Goal: Task Accomplishment & Management: Manage account settings

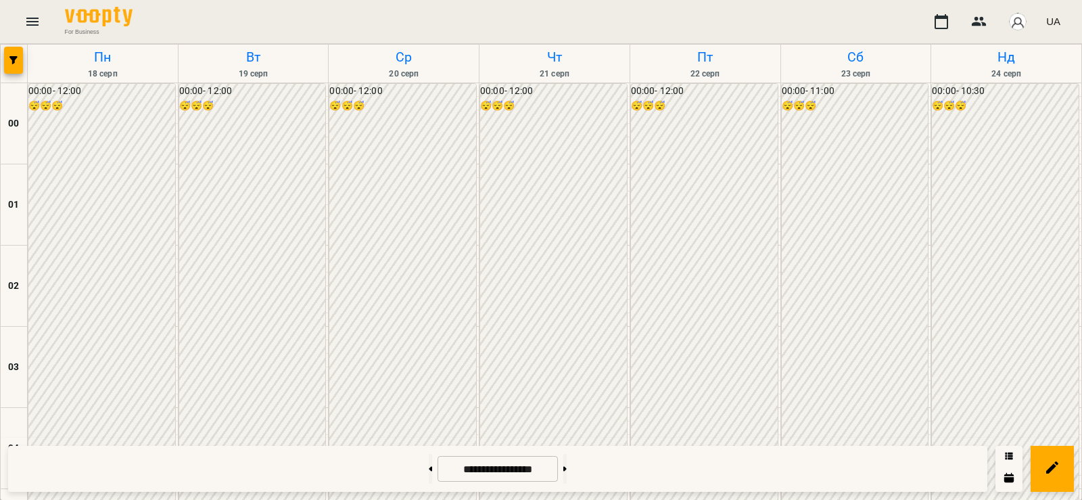
scroll to position [1105, 0]
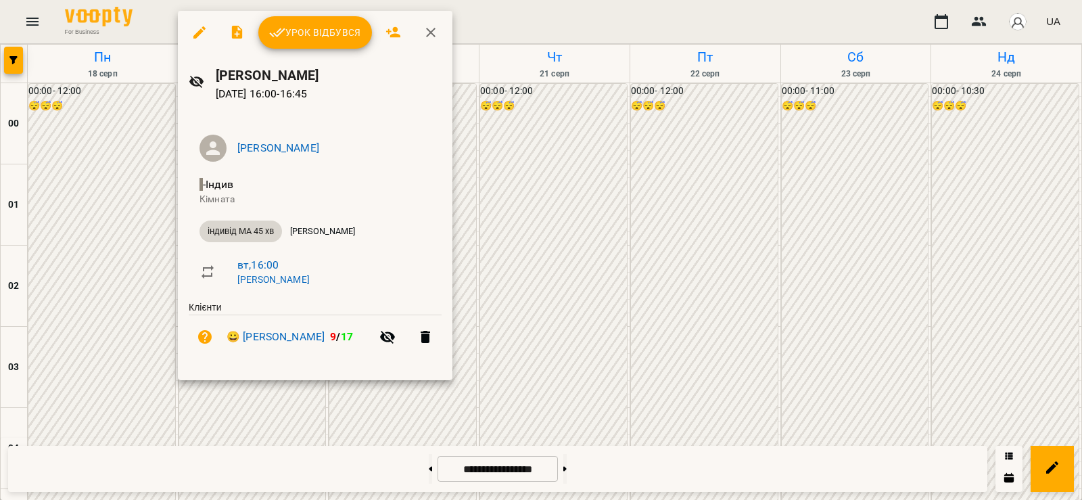
click at [306, 41] on span "Урок відбувся" at bounding box center [315, 32] width 92 height 16
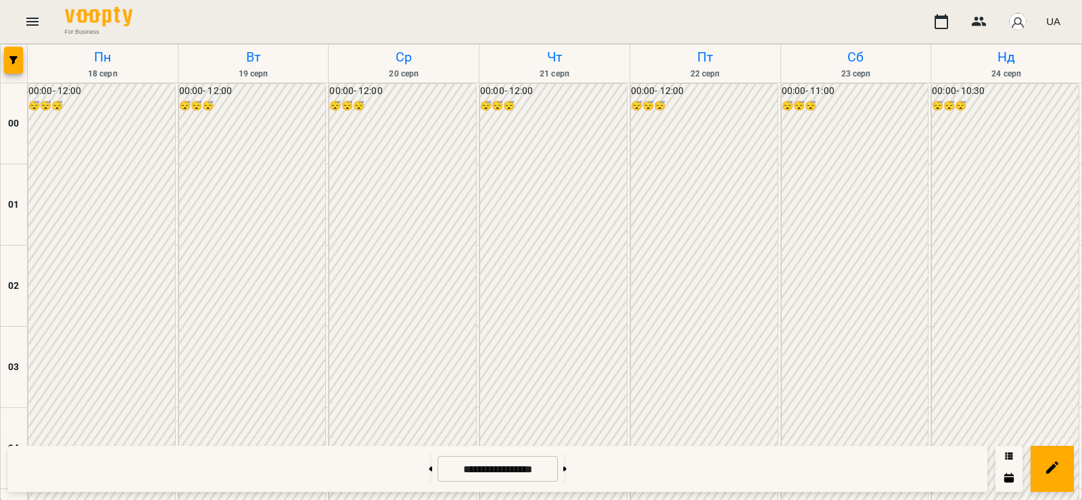
scroll to position [789, 0]
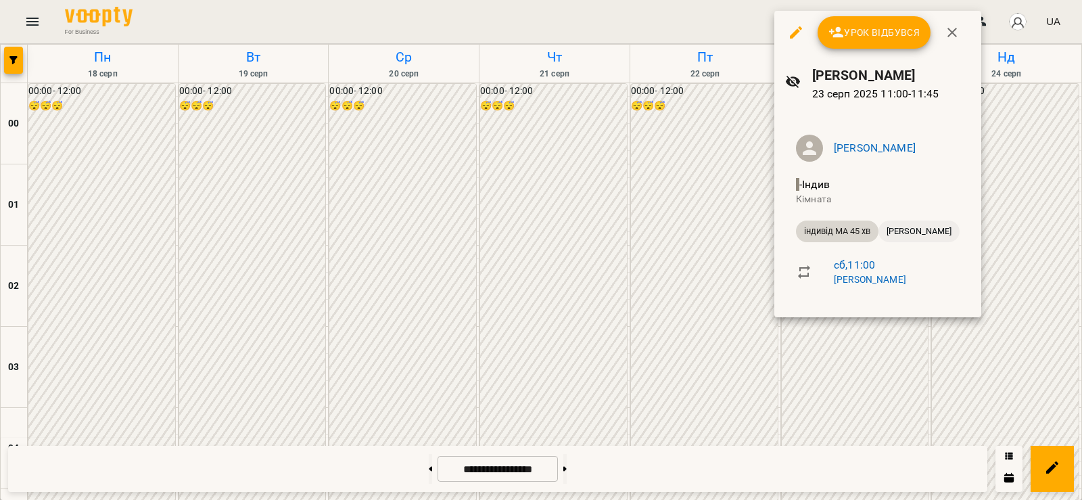
click at [915, 227] on span "[PERSON_NAME]" at bounding box center [919, 231] width 81 height 12
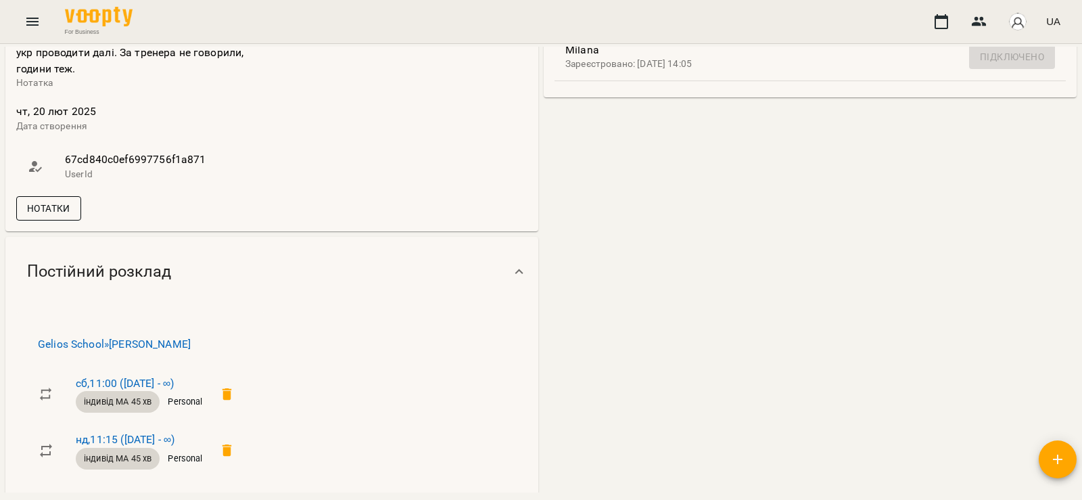
click at [42, 216] on span "Нотатки" at bounding box center [48, 208] width 43 height 16
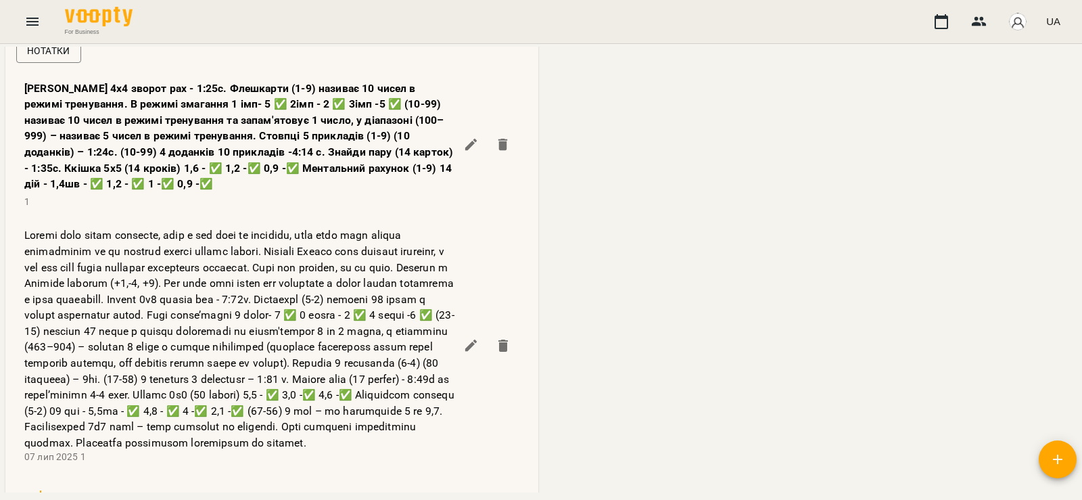
scroll to position [789, 0]
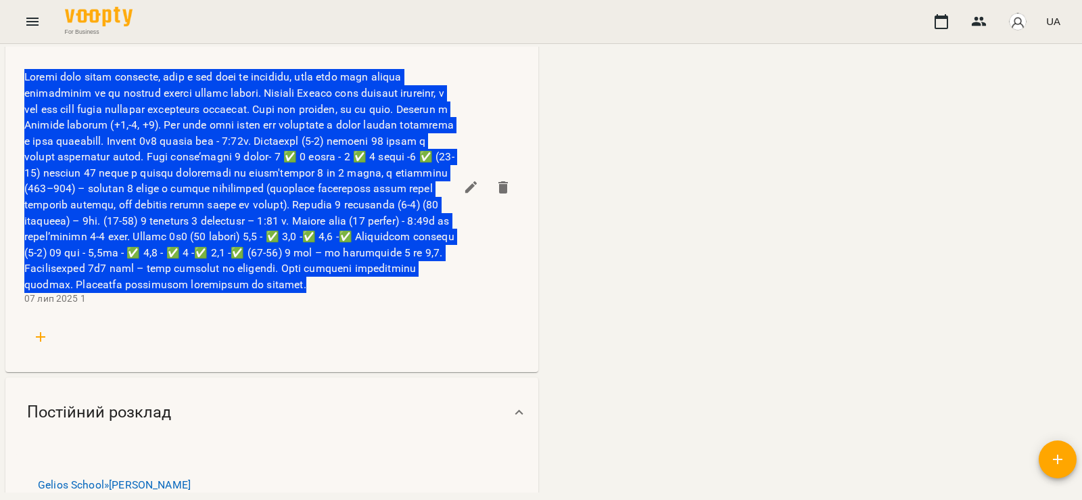
drag, startPoint x: 23, startPoint y: 82, endPoint x: 377, endPoint y: 310, distance: 421.4
click at [377, 310] on li "[DATE] 1" at bounding box center [272, 188] width 517 height 256
copy span "Loremi dolo sitam consecte, adip e sed doei te incididu, utla etdo magn aliqua …"
